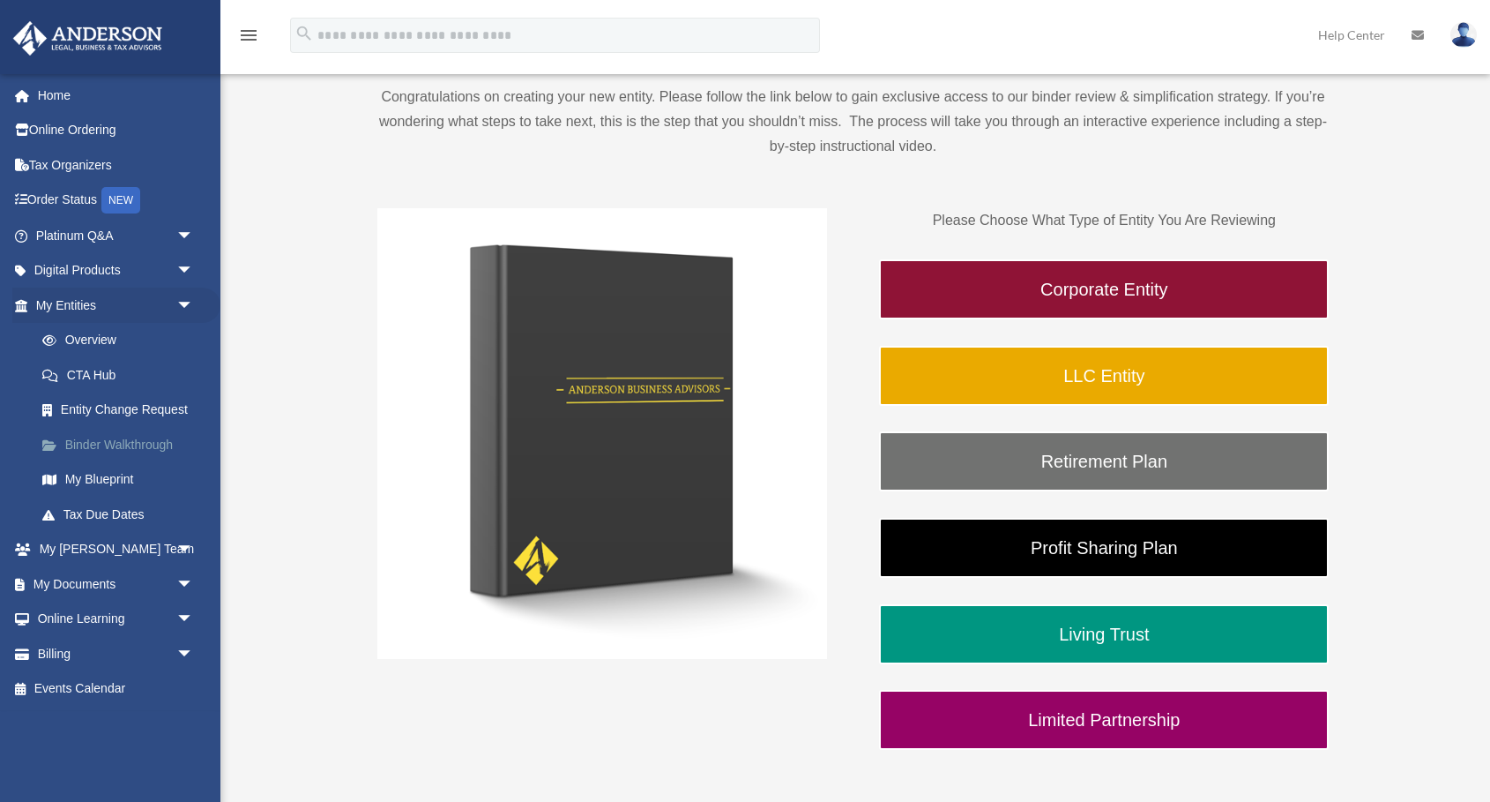
scroll to position [204, 0]
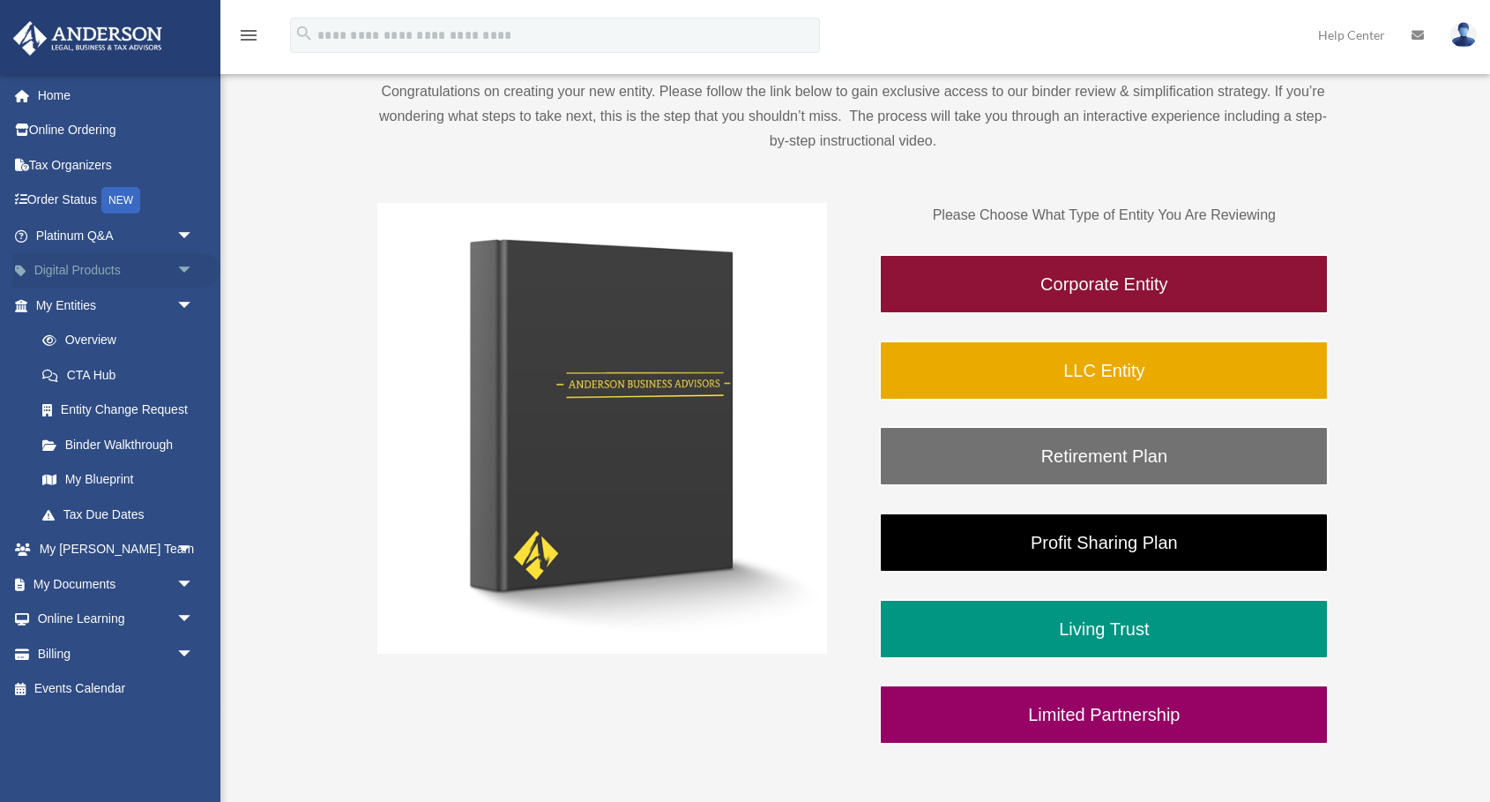
click at [185, 265] on span "arrow_drop_down" at bounding box center [193, 271] width 35 height 36
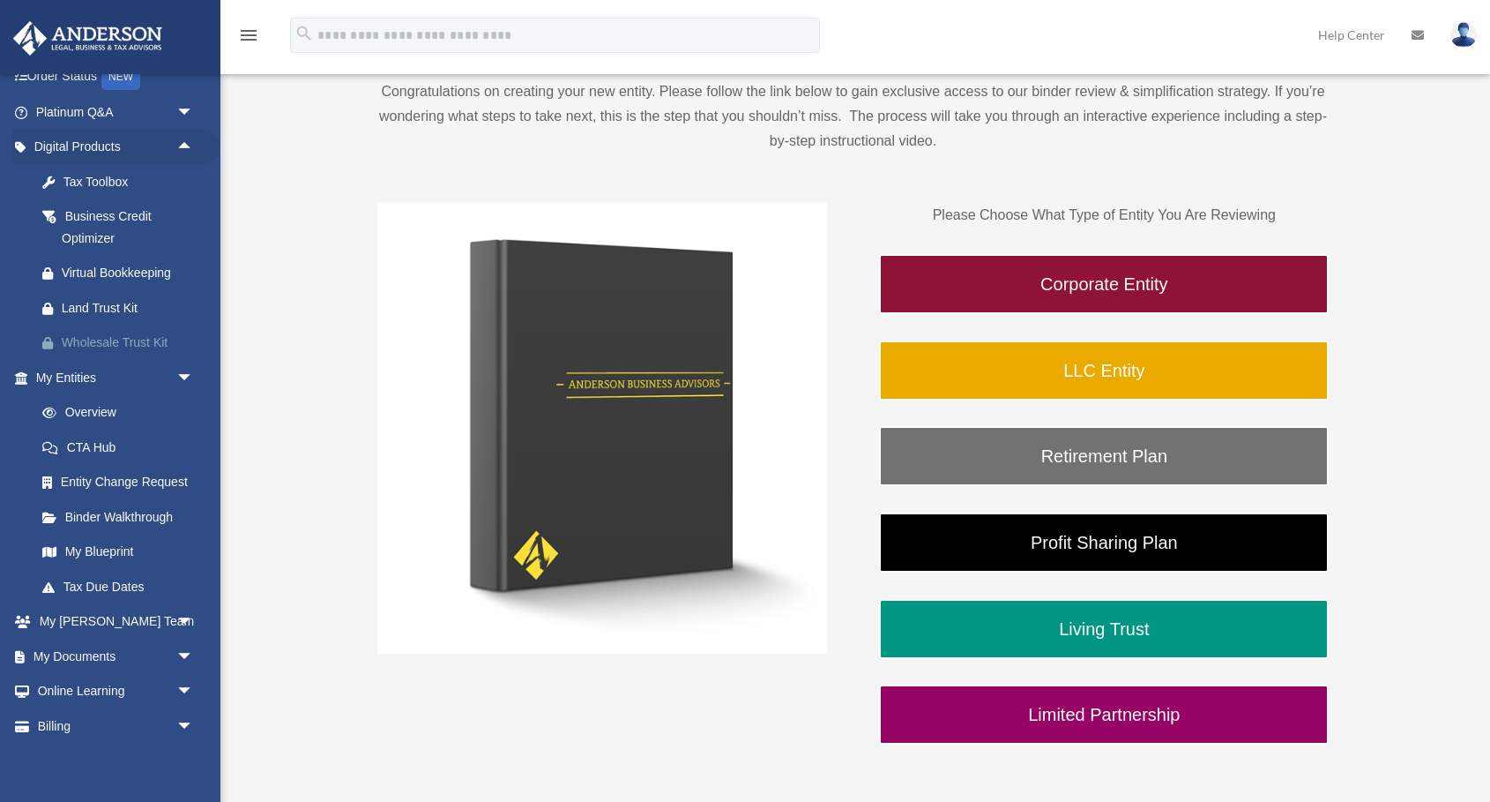
scroll to position [131, 0]
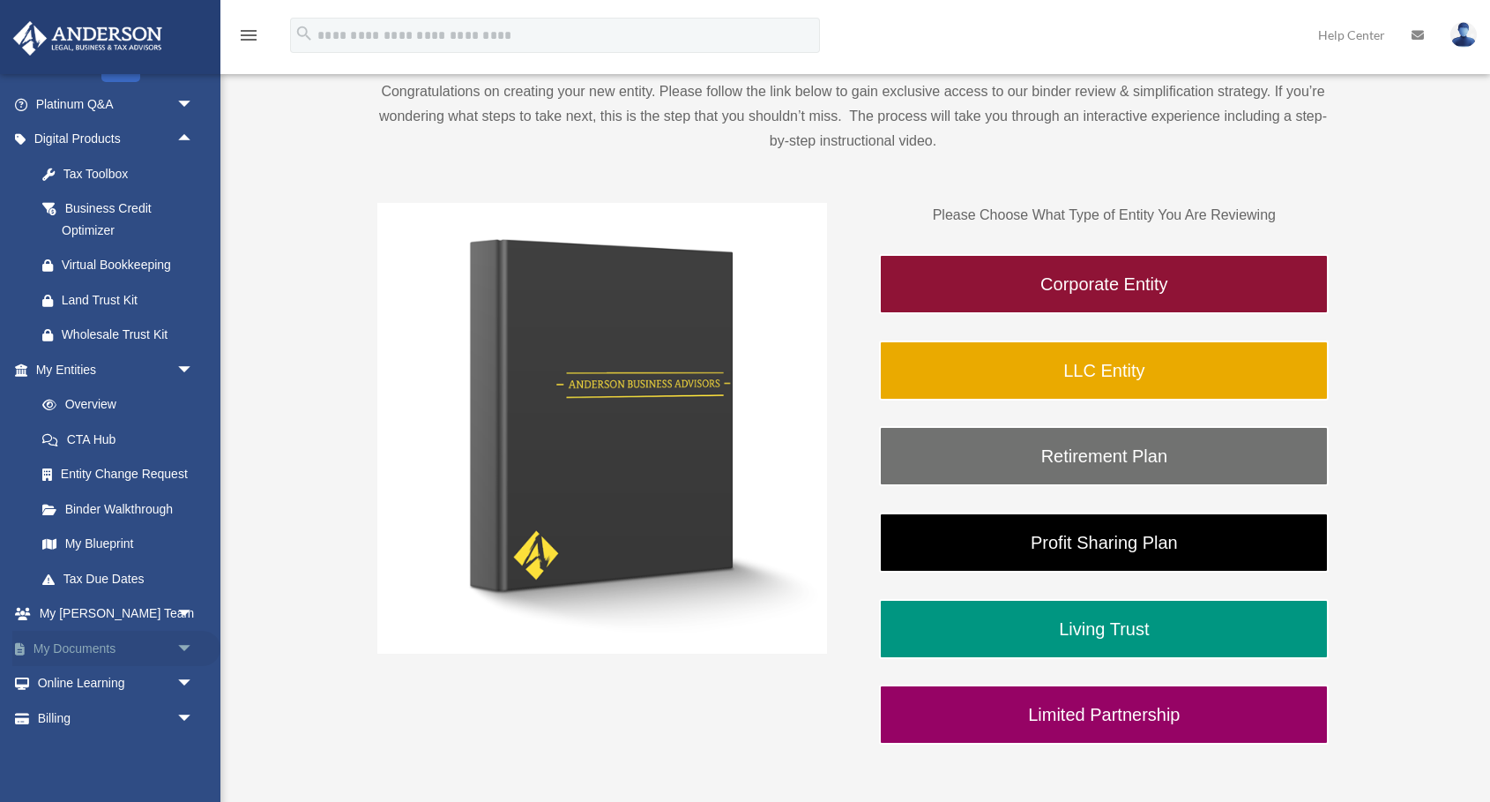
click at [185, 643] on span "arrow_drop_down" at bounding box center [193, 649] width 35 height 36
click at [95, 682] on link "Box" at bounding box center [123, 683] width 196 height 35
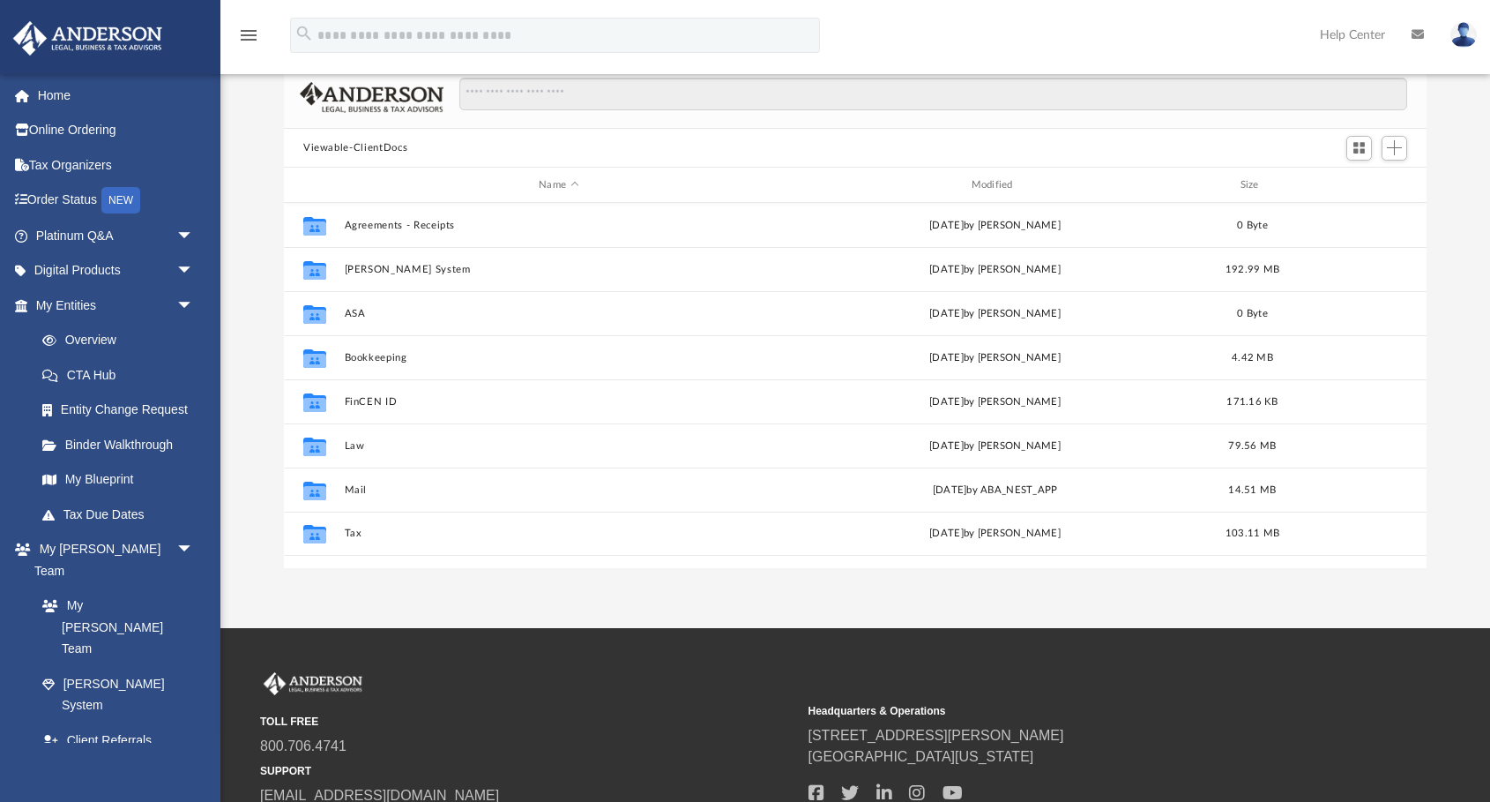
scroll to position [144, 0]
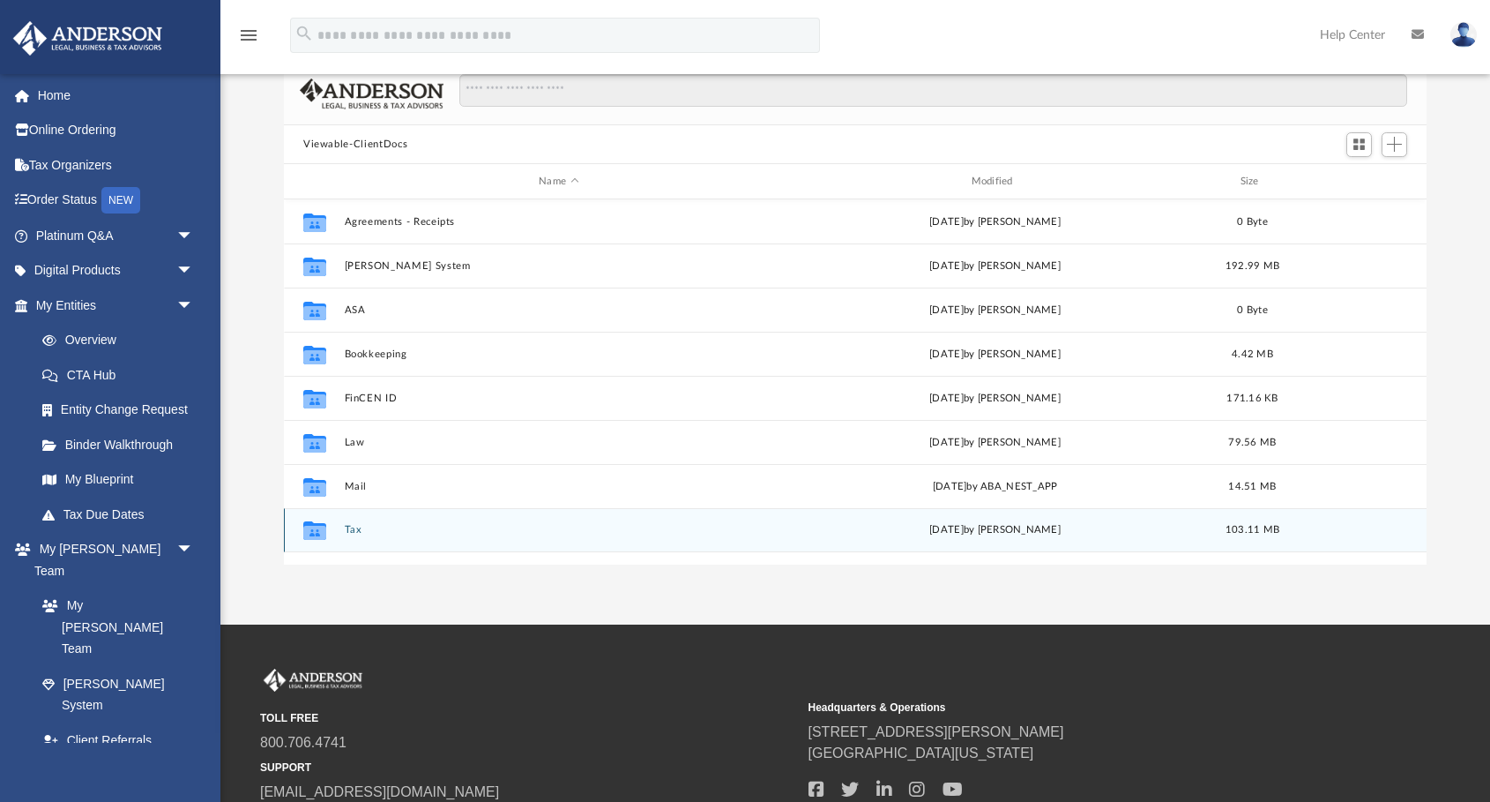
click at [329, 534] on icon "Collaborated Folder" at bounding box center [315, 530] width 28 height 28
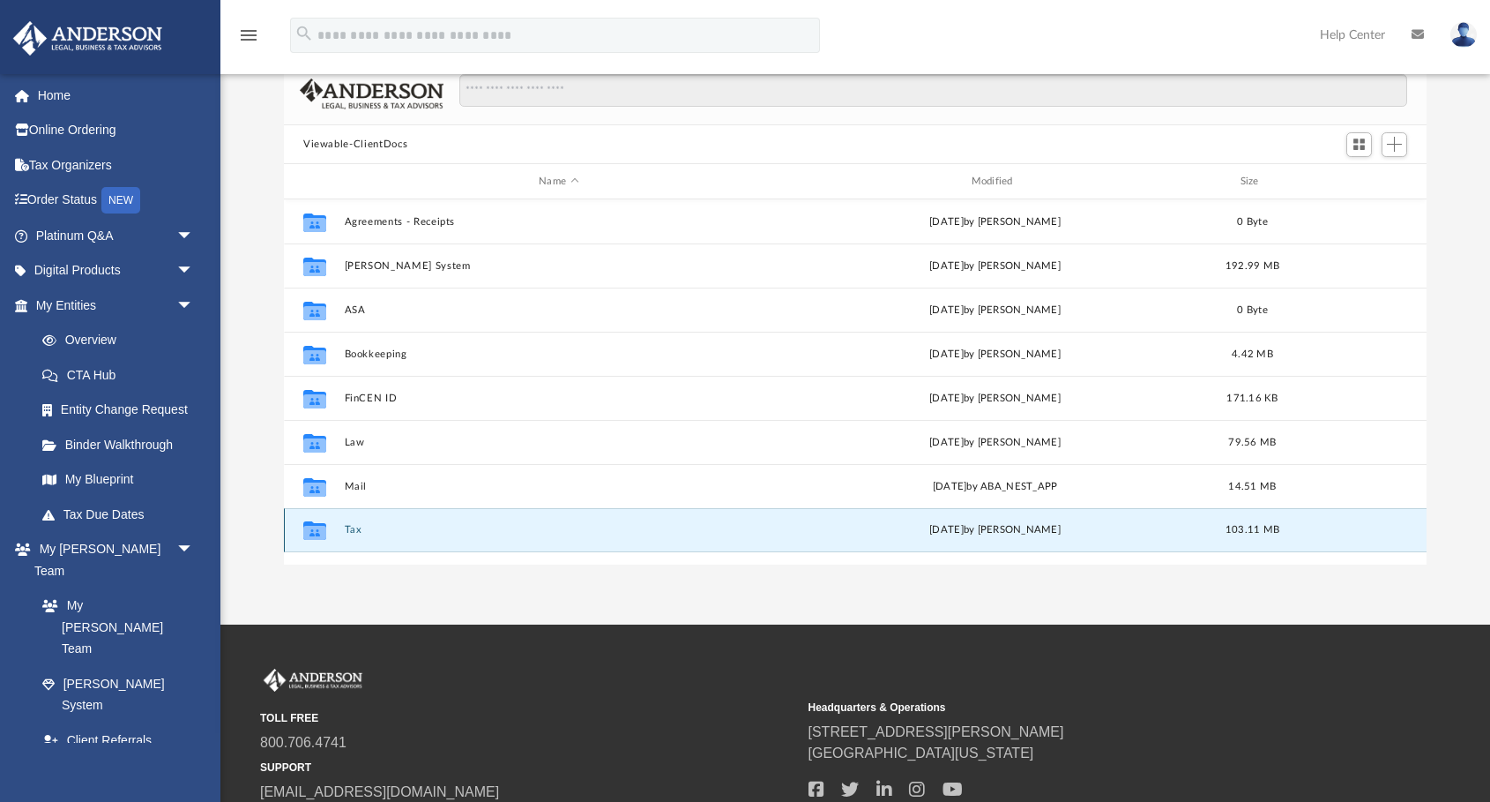
click at [323, 527] on icon "grid" at bounding box center [314, 533] width 23 height 14
click at [356, 528] on button "Tax" at bounding box center [559, 530] width 429 height 11
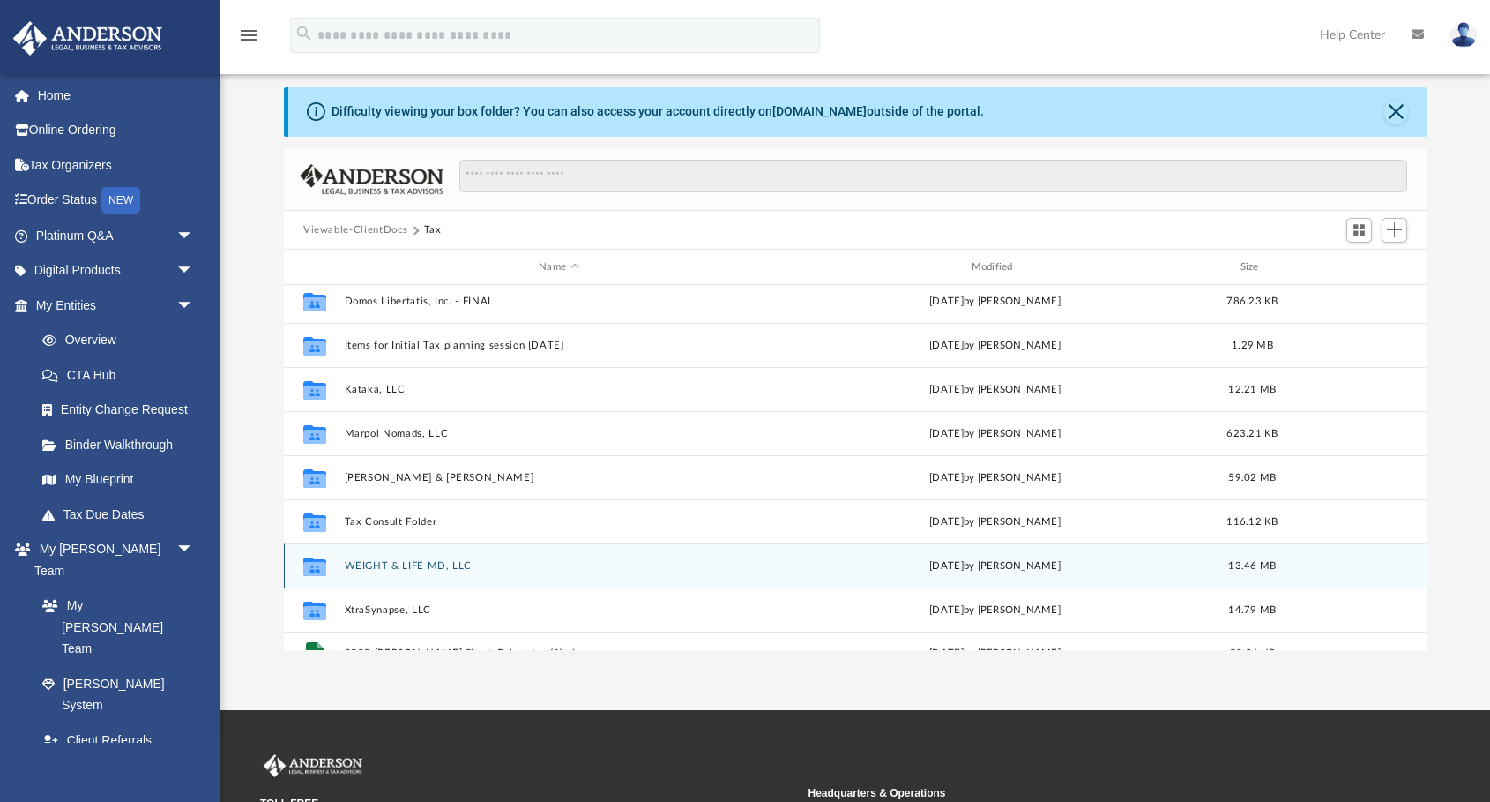
scroll to position [0, 0]
